Goal: Check status: Check status

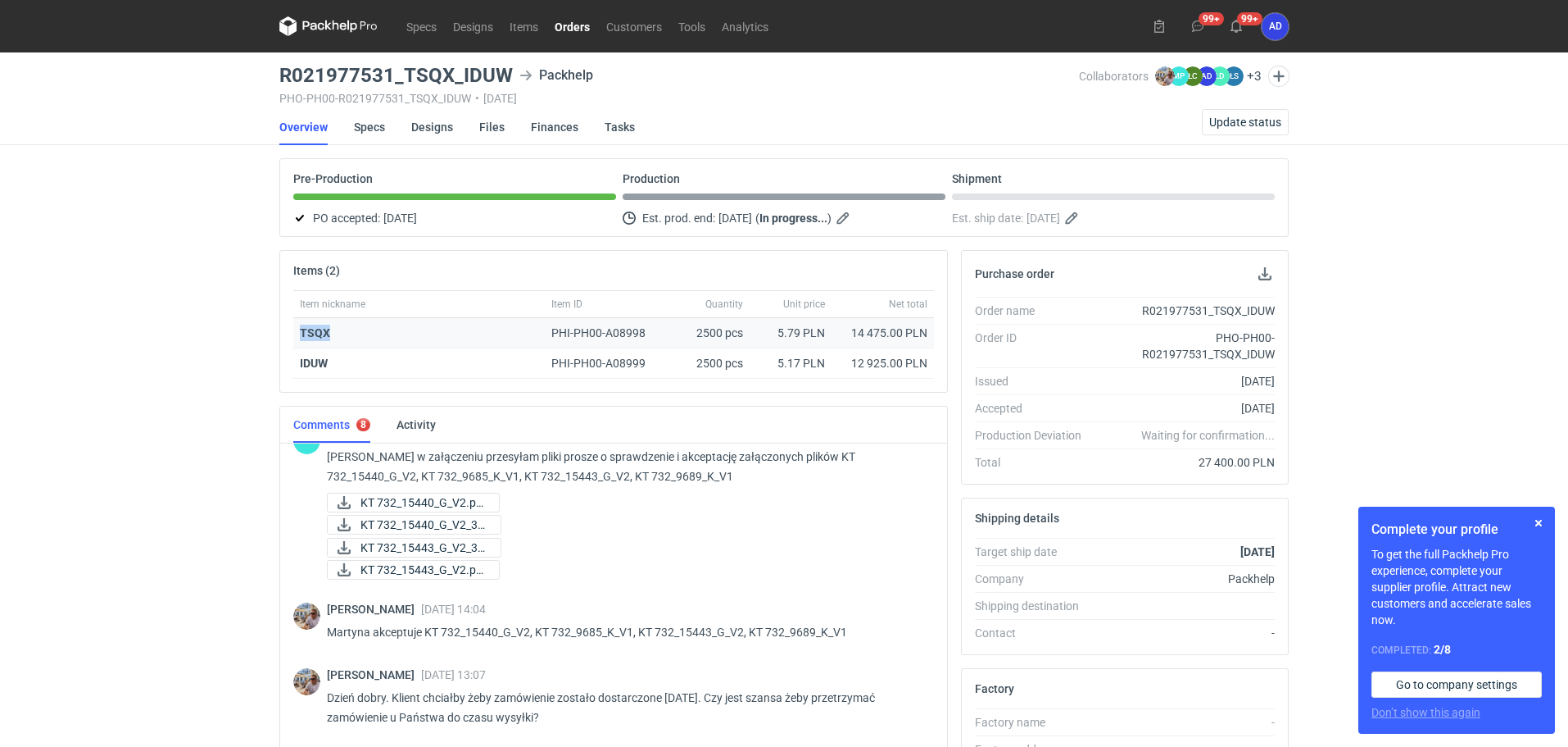
drag, startPoint x: 333, startPoint y: 336, endPoint x: 293, endPoint y: 336, distance: 40.0
click at [293, 336] on div "TSQX" at bounding box center [419, 333] width 251 height 31
copy strong "TSQX"
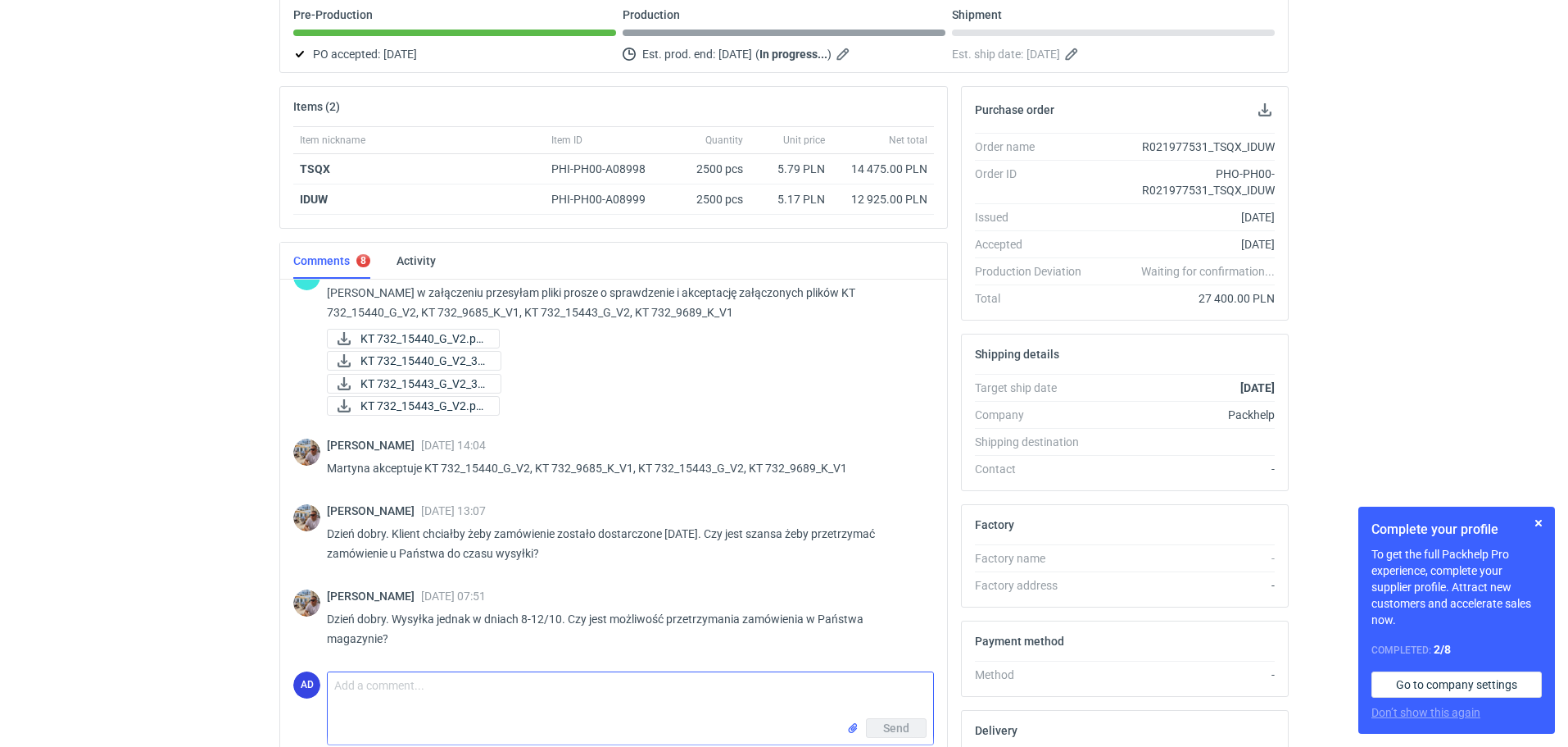
click at [405, 702] on textarea "Comment message" at bounding box center [630, 695] width 605 height 46
